Goal: Transaction & Acquisition: Subscribe to service/newsletter

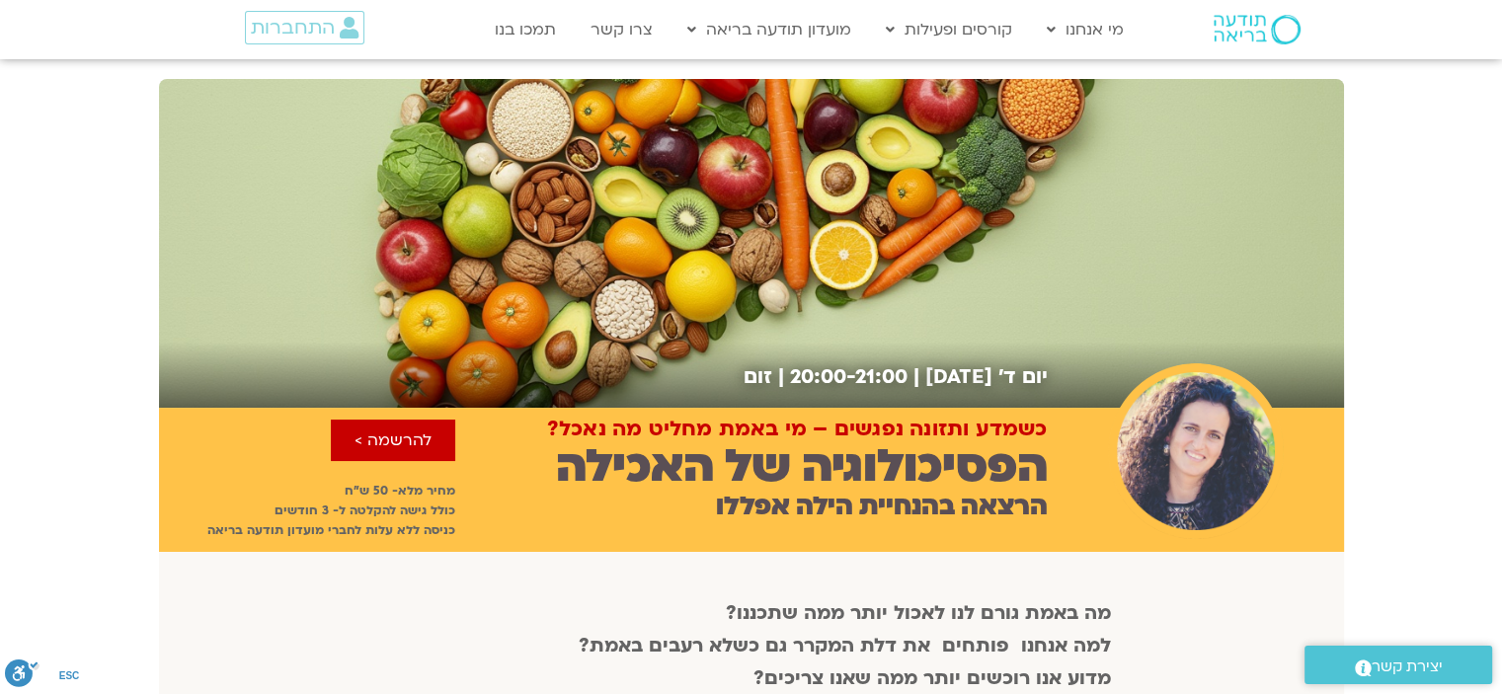
click at [1243, 27] on img at bounding box center [1257, 30] width 87 height 30
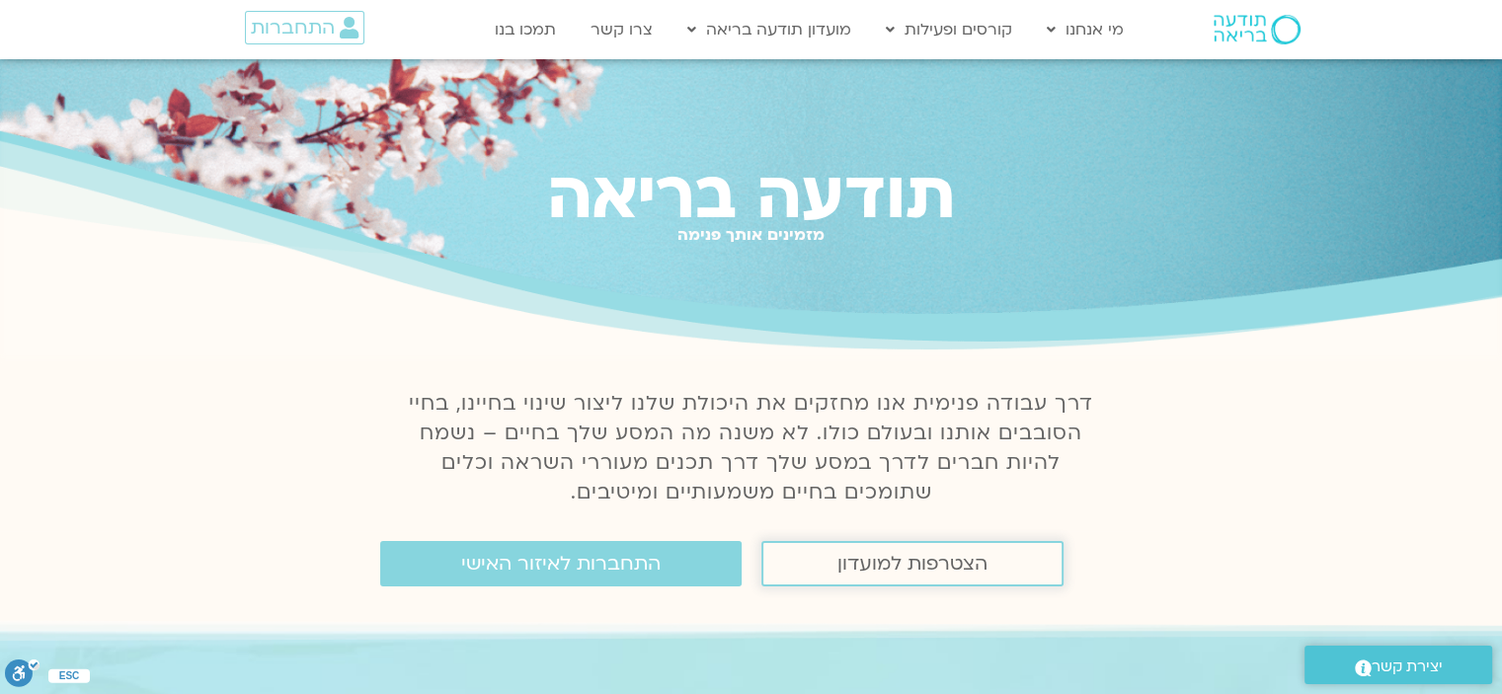
click at [1003, 572] on link "הצטרפות למועדון" at bounding box center [913, 563] width 302 height 45
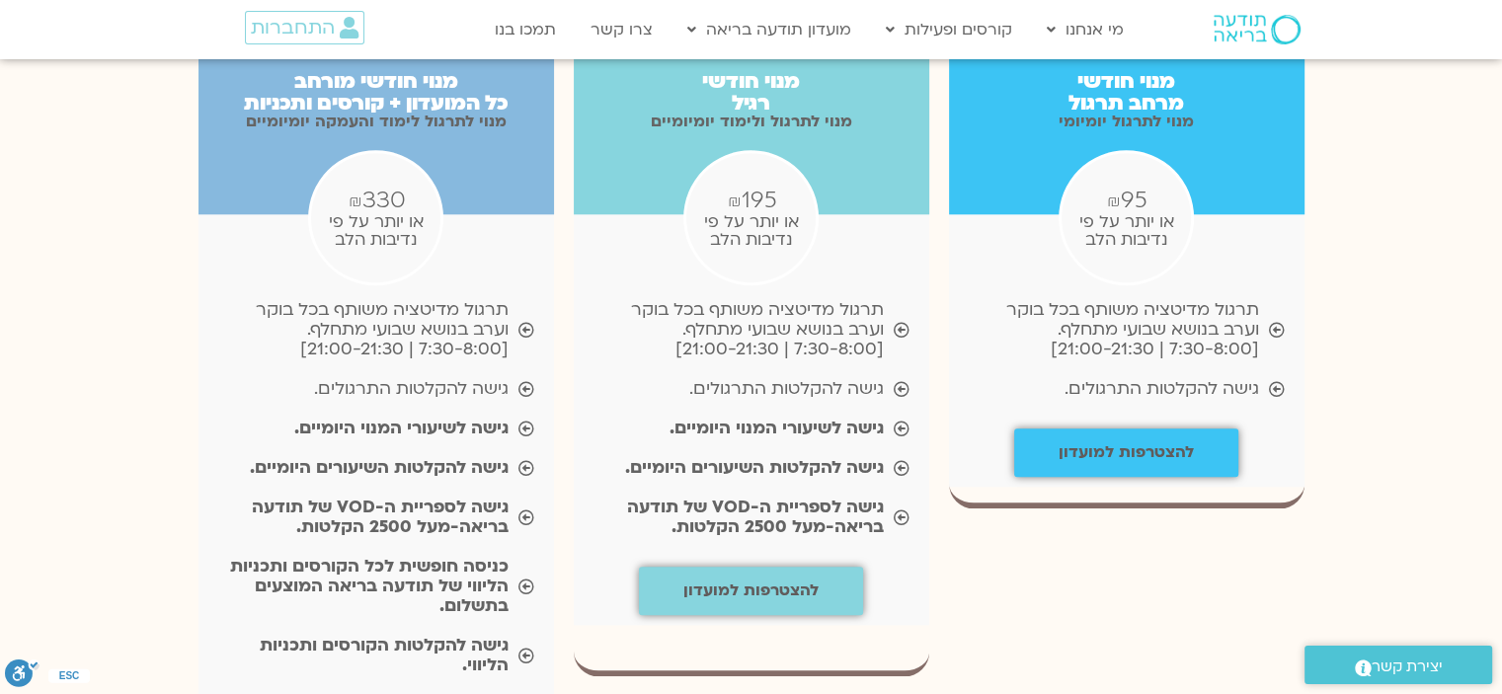
scroll to position [2714, 0]
